Goal: Transaction & Acquisition: Subscribe to service/newsletter

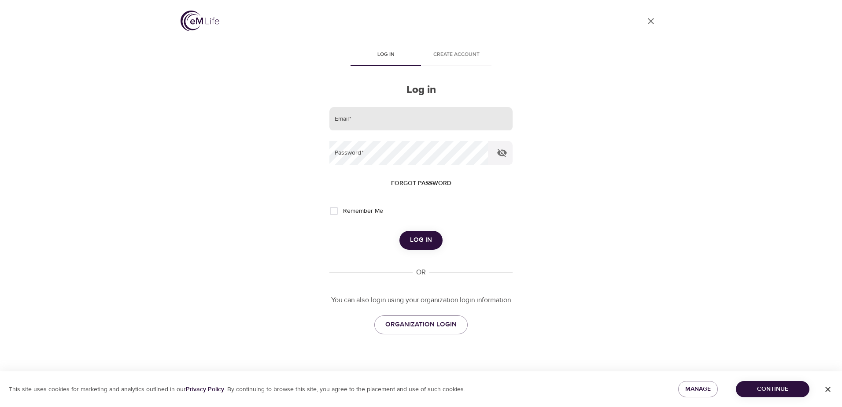
click at [389, 118] on input "email" at bounding box center [420, 119] width 183 height 24
type input "[PERSON_NAME][EMAIL_ADDRESS][PERSON_NAME][DOMAIN_NAME]"
click at [336, 213] on input "Remember Me" at bounding box center [333, 211] width 18 height 18
checkbox input "true"
click at [414, 240] on span "Log in" at bounding box center [421, 239] width 22 height 11
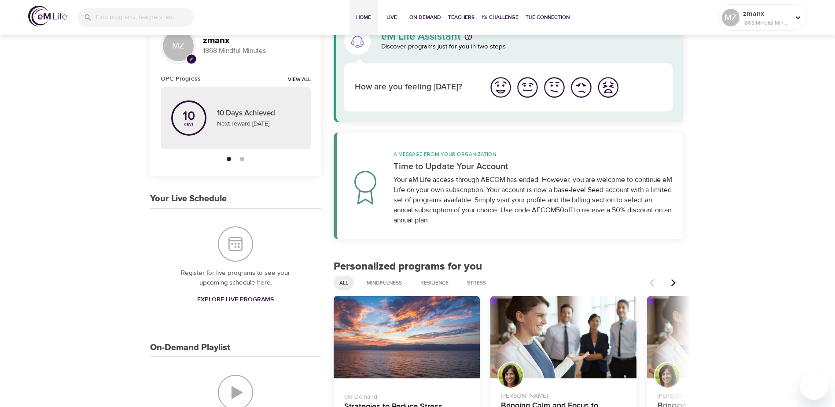
scroll to position [88, 0]
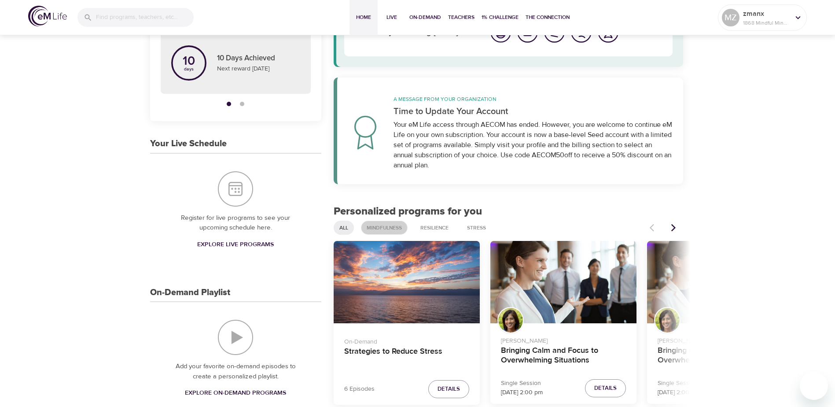
click at [390, 228] on span "Mindfulness" at bounding box center [384, 227] width 46 height 7
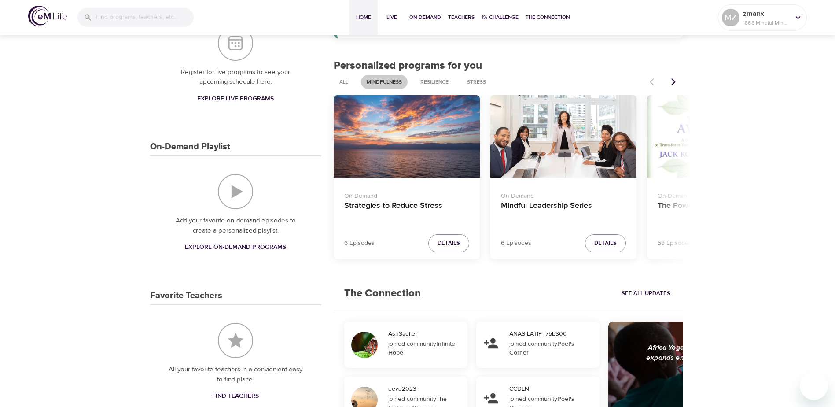
scroll to position [220, 0]
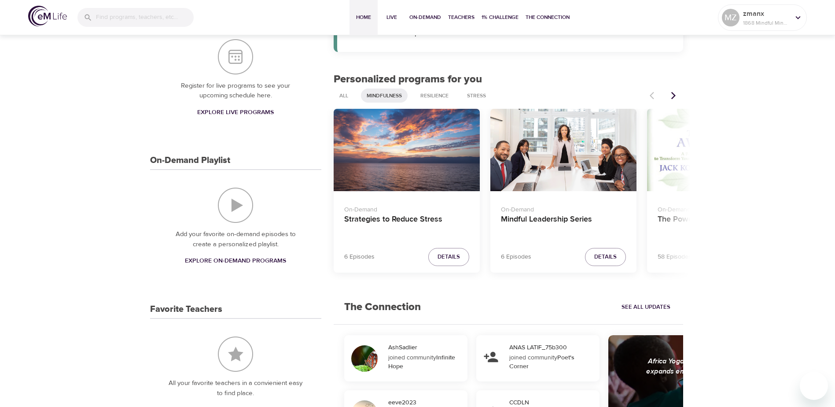
click at [674, 93] on icon "Next items" at bounding box center [673, 95] width 9 height 9
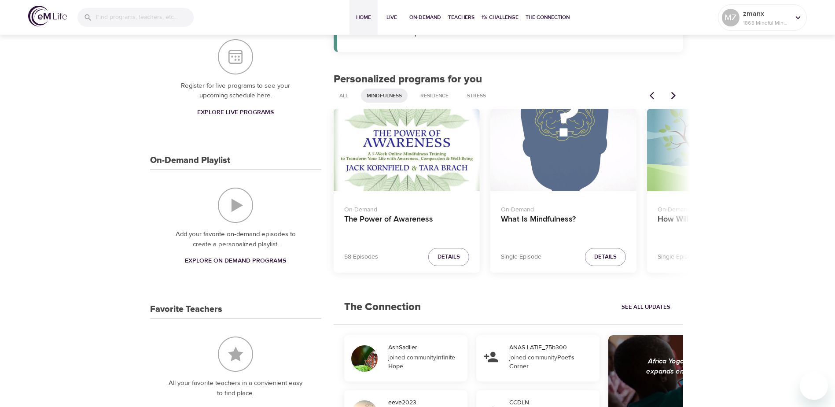
click at [674, 93] on icon "Next items" at bounding box center [673, 95] width 9 height 9
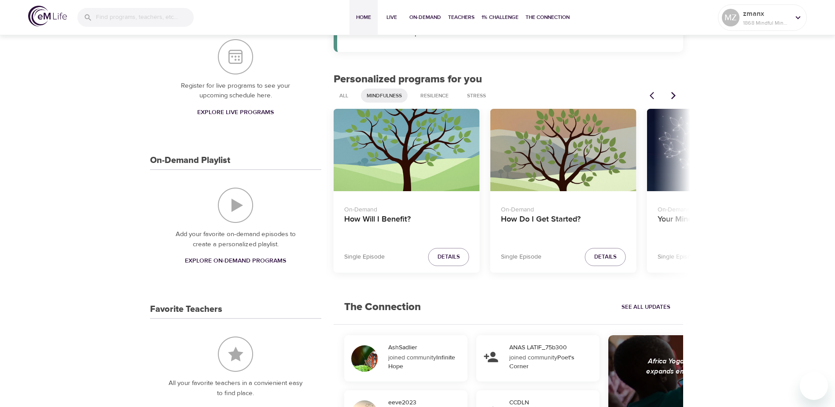
click at [674, 93] on icon "Next items" at bounding box center [673, 95] width 9 height 9
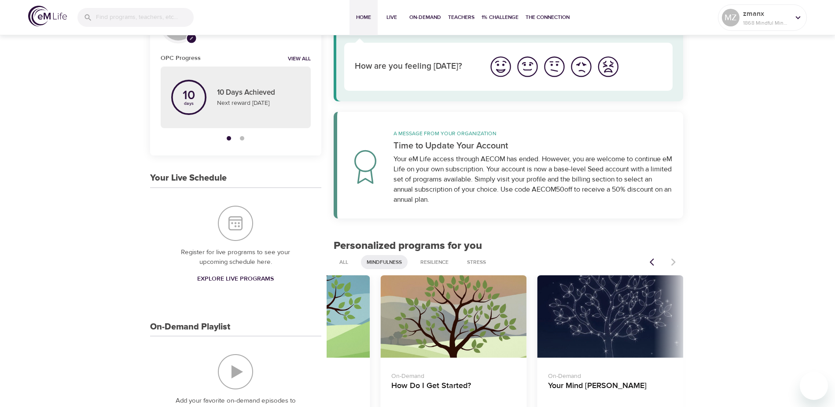
scroll to position [0, 0]
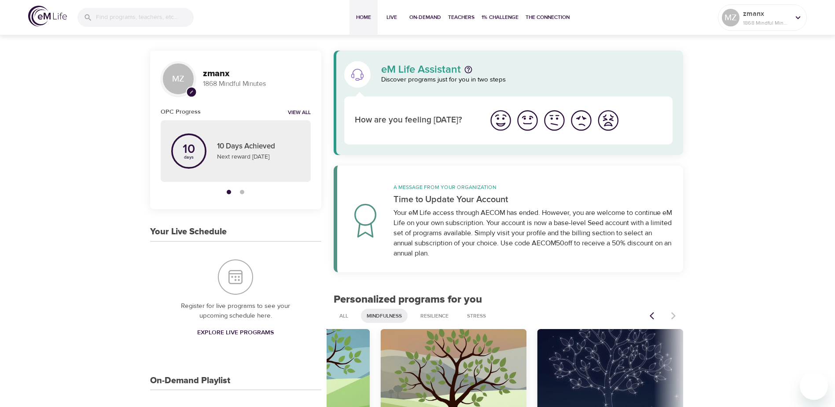
click at [247, 335] on span "Explore Live Programs" at bounding box center [235, 332] width 77 height 11
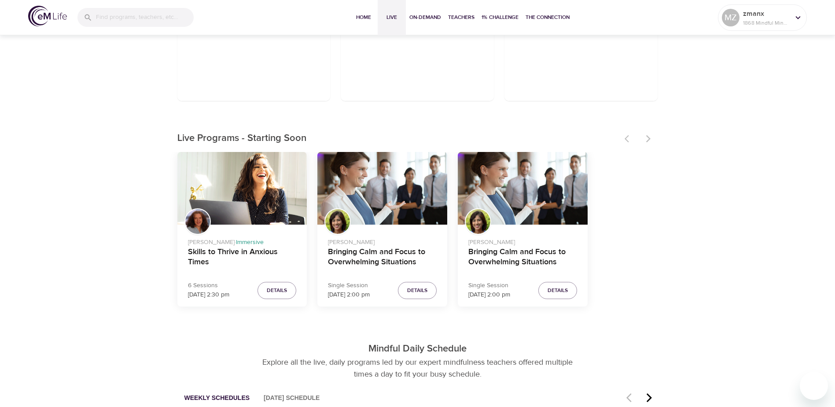
scroll to position [220, 0]
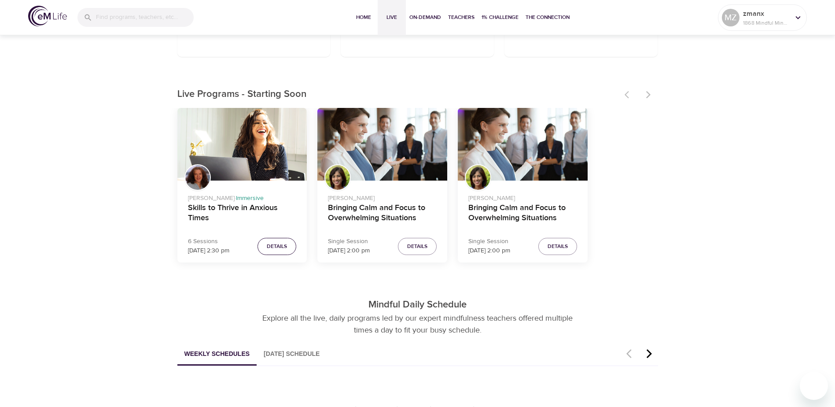
click at [280, 243] on span "Details" at bounding box center [277, 246] width 20 height 9
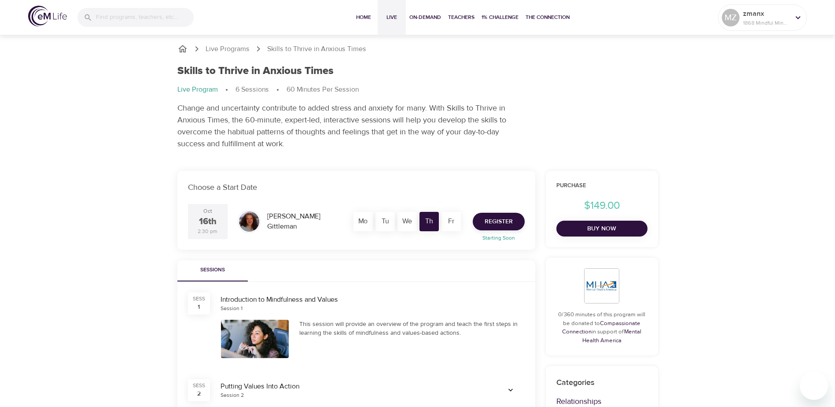
click at [398, 16] on span "Live" at bounding box center [391, 17] width 21 height 9
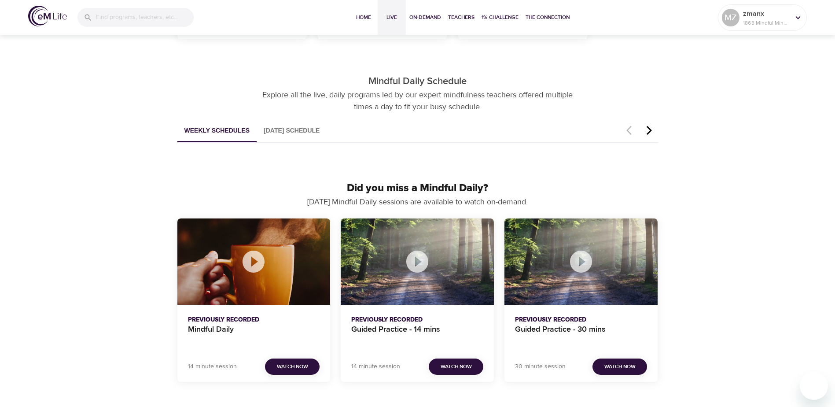
scroll to position [440, 0]
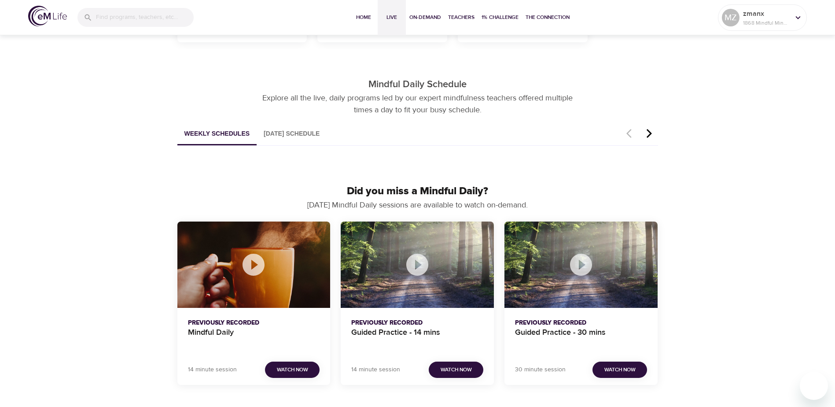
click at [292, 129] on button "[DATE] Schedule" at bounding box center [292, 134] width 70 height 22
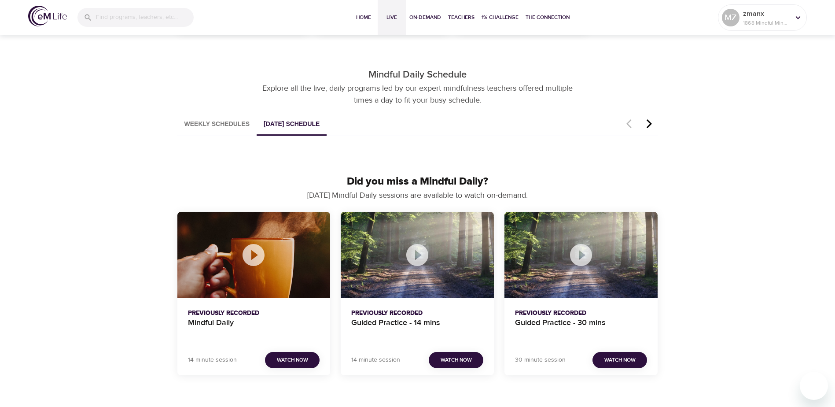
scroll to position [447, 0]
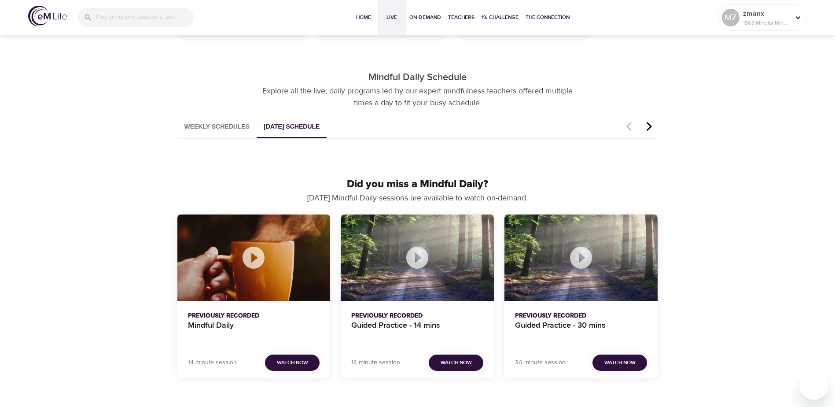
click at [648, 127] on icon "button" at bounding box center [649, 126] width 13 height 11
click at [467, 363] on span "Watch Now" at bounding box center [456, 362] width 31 height 9
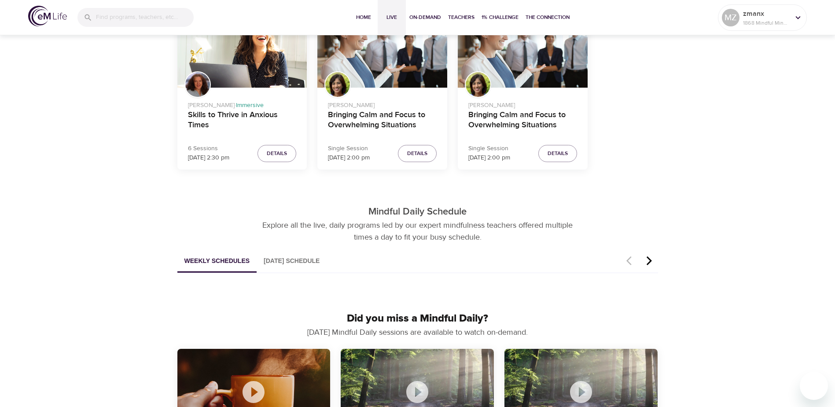
scroll to position [315, 0]
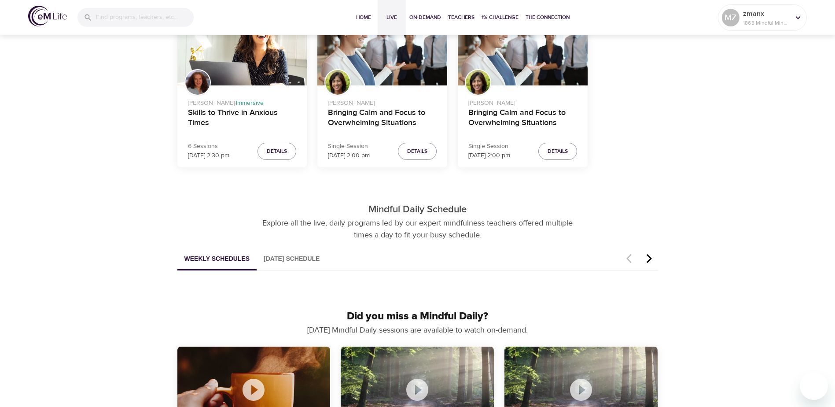
click at [283, 260] on button "[DATE] Schedule" at bounding box center [292, 259] width 70 height 22
click at [221, 257] on button "Weekly Schedules" at bounding box center [217, 259] width 80 height 22
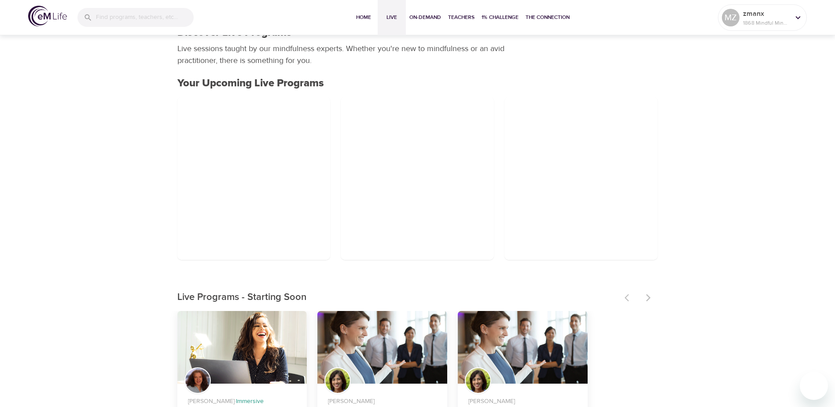
scroll to position [0, 0]
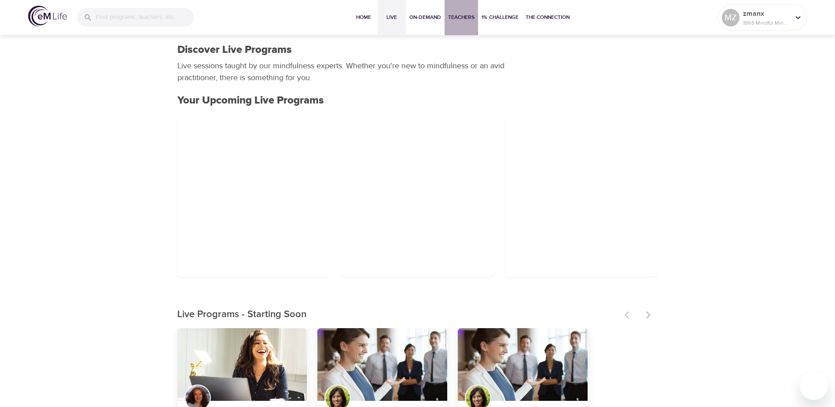
click at [454, 17] on span "Teachers" at bounding box center [461, 17] width 26 height 9
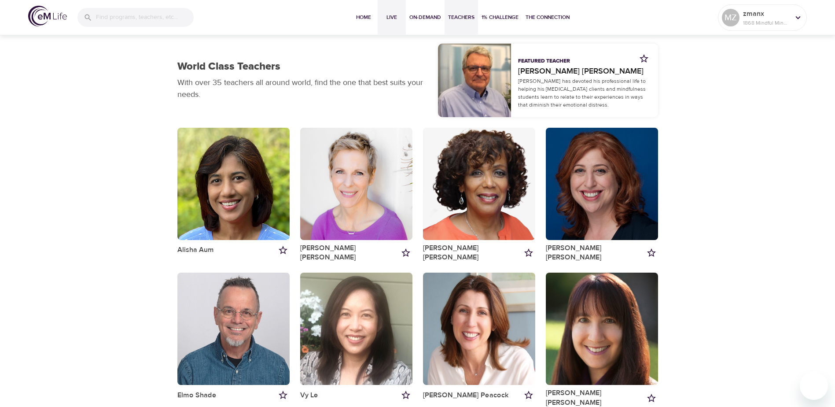
click at [388, 17] on span "Live" at bounding box center [391, 17] width 21 height 9
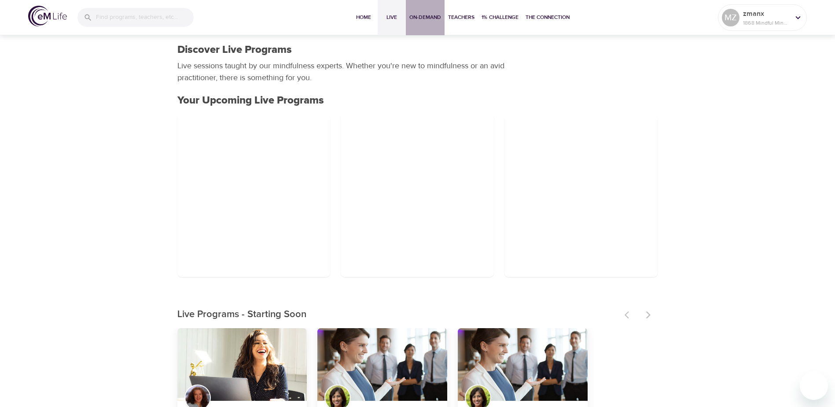
click at [424, 21] on span "On-Demand" at bounding box center [425, 17] width 32 height 9
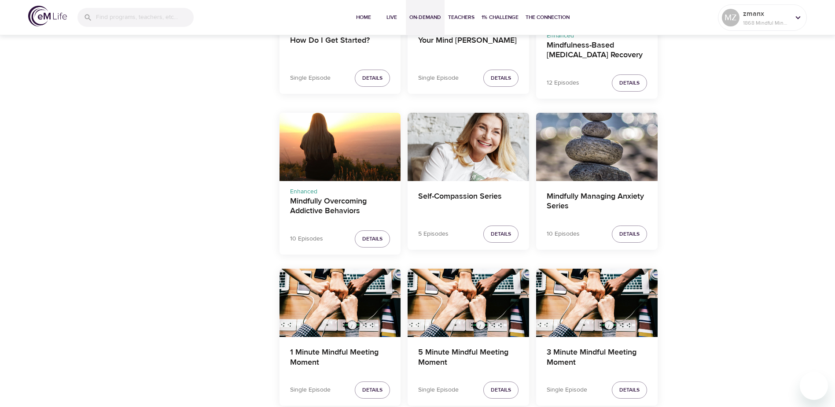
scroll to position [881, 0]
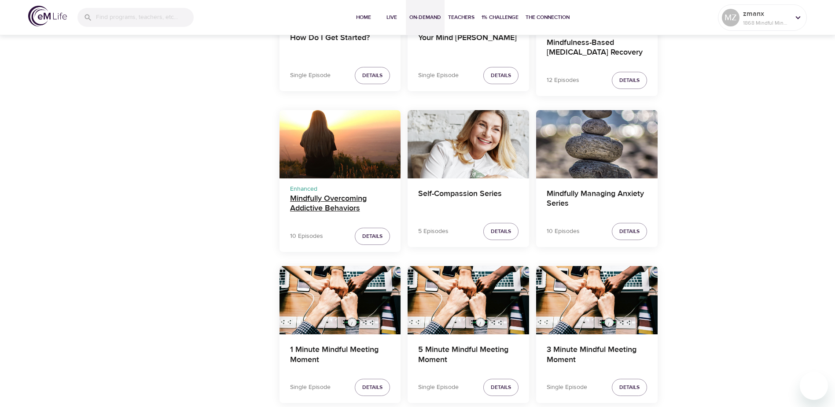
click at [307, 201] on h4 "Mindfully Overcoming Addictive Behaviors" at bounding box center [340, 204] width 100 height 21
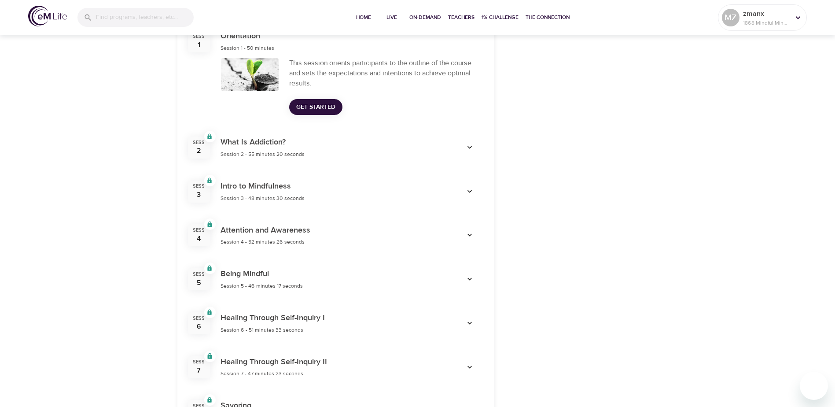
scroll to position [352, 0]
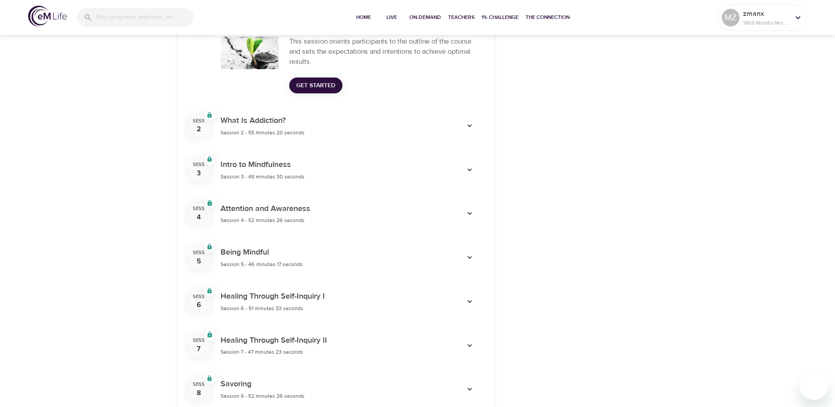
click at [328, 87] on span "Get Started" at bounding box center [315, 85] width 39 height 11
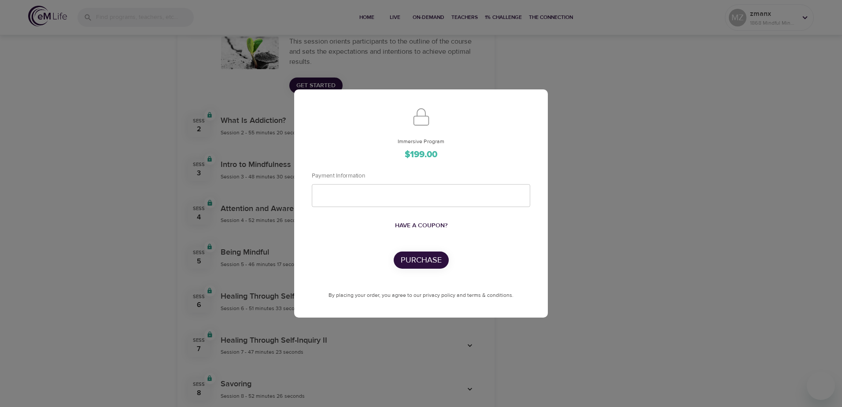
click at [619, 145] on div "Immersive Program $199.00 Payment Information Have a coupon? Purchase By placin…" at bounding box center [421, 203] width 842 height 407
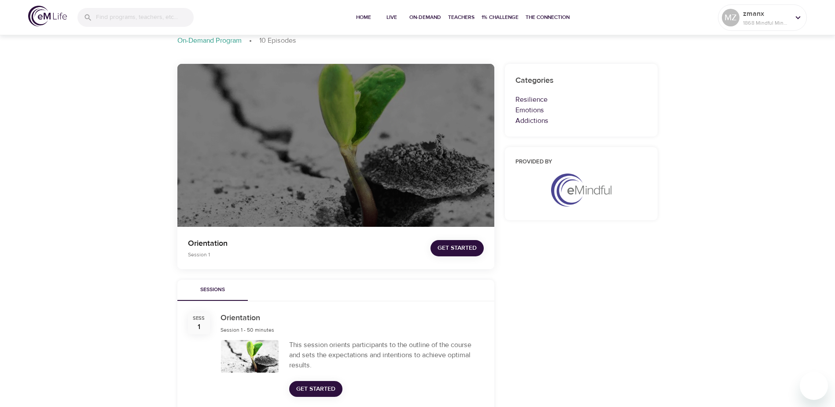
scroll to position [0, 0]
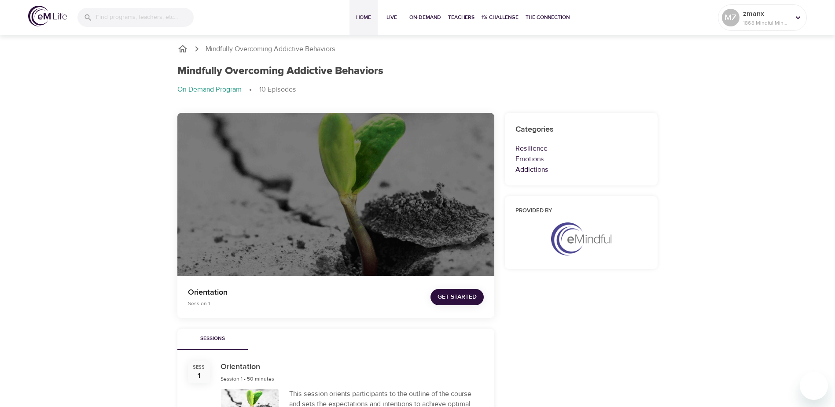
click at [364, 16] on span "Home" at bounding box center [363, 17] width 21 height 9
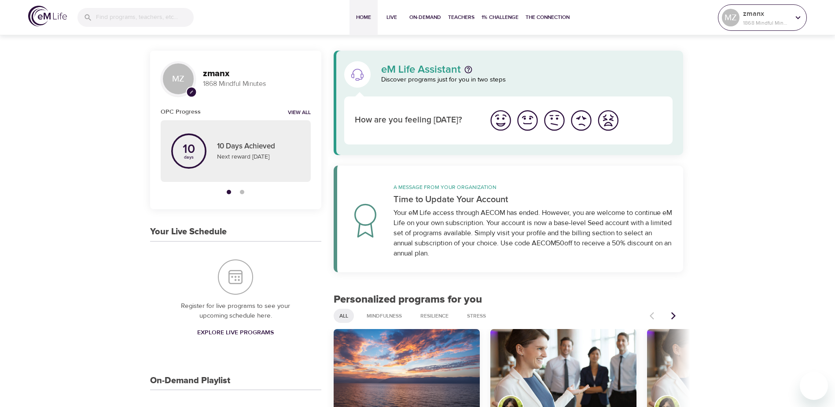
click at [735, 20] on div "MZ" at bounding box center [731, 18] width 18 height 18
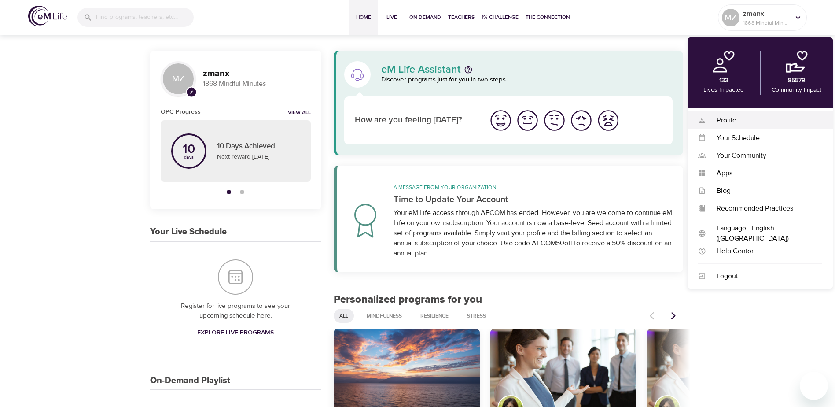
click at [725, 121] on div "Profile" at bounding box center [764, 120] width 116 height 10
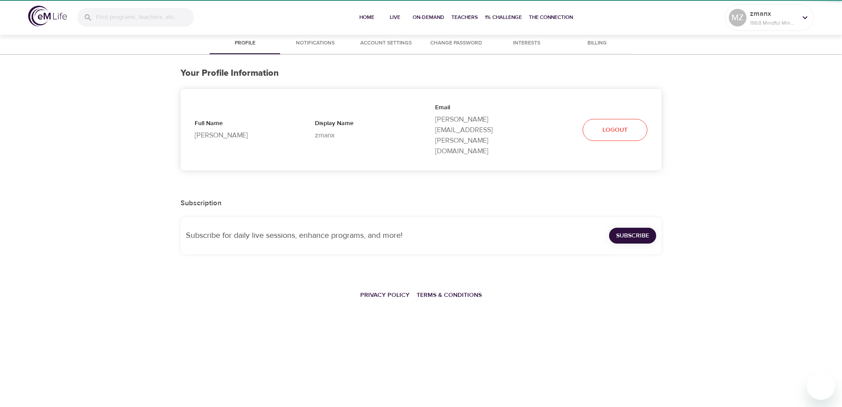
select select "10"
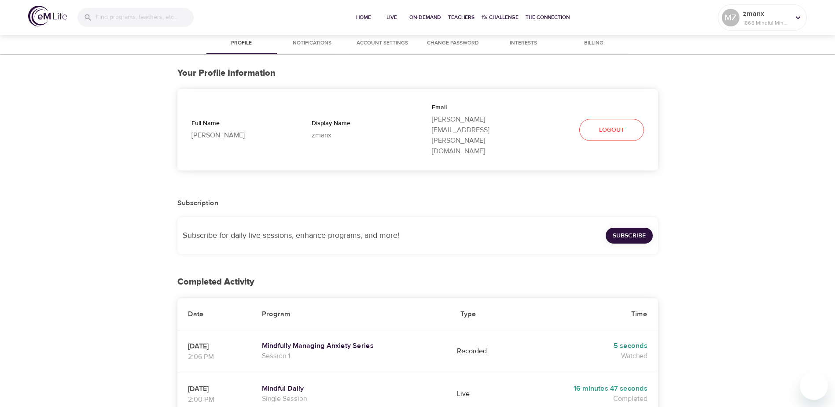
scroll to position [44, 0]
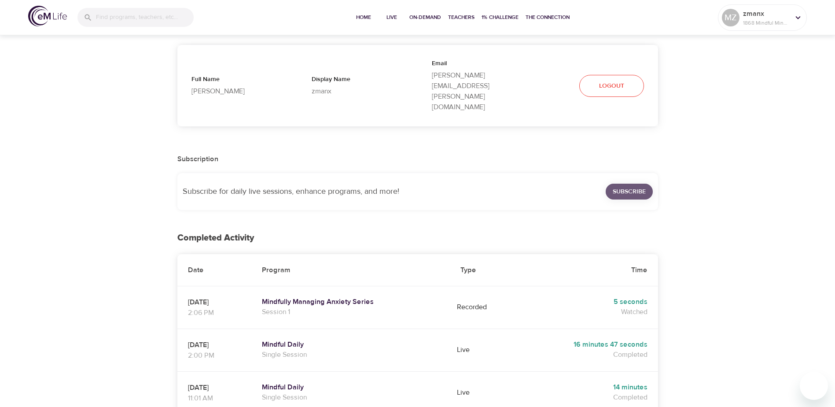
click at [641, 186] on span "Subscribe" at bounding box center [629, 191] width 33 height 11
